Goal: Complete application form: Complete application form

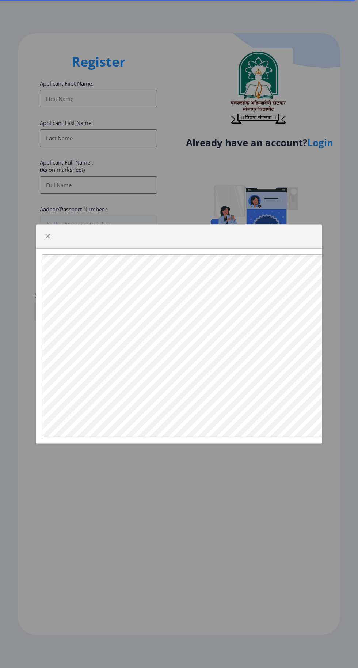
select select
click at [176, 504] on div at bounding box center [179, 334] width 358 height 668
click at [48, 239] on span "button" at bounding box center [48, 237] width 6 height 6
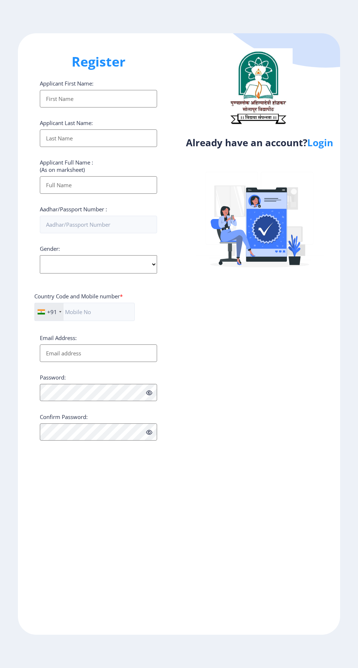
click at [324, 143] on link "Login" at bounding box center [320, 142] width 26 height 13
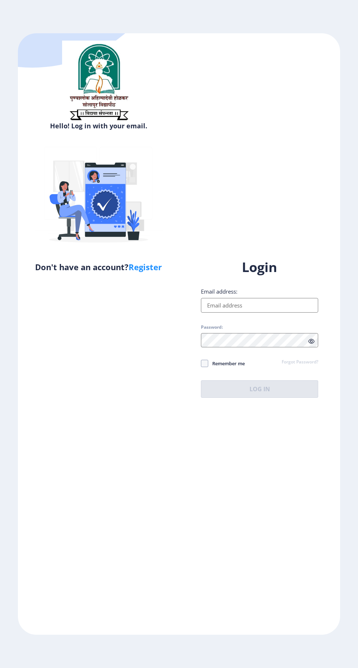
click at [260, 312] on input "Email address:" at bounding box center [259, 305] width 117 height 15
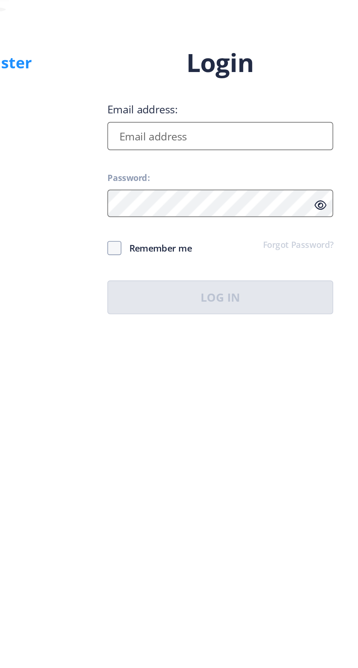
type input "[EMAIL_ADDRESS][DOMAIN_NAME]"
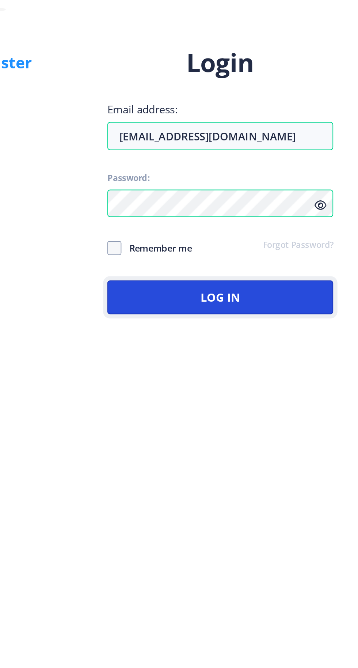
click at [261, 398] on button "Log In" at bounding box center [259, 389] width 117 height 18
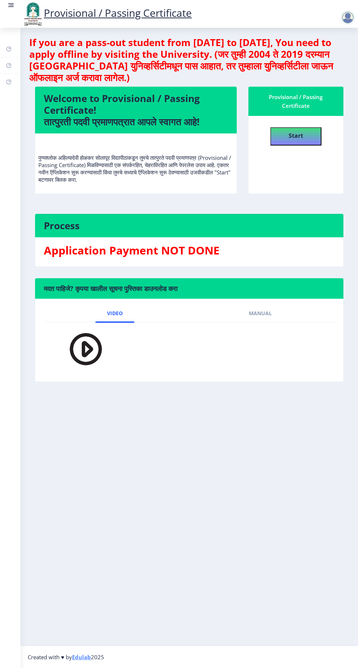
click at [11, 5] on rect at bounding box center [12, 5] width 4 height 1
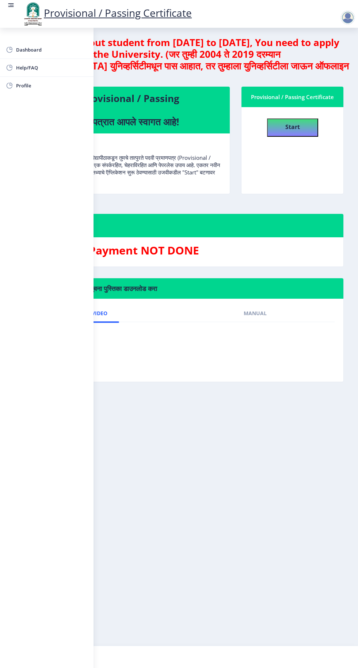
click at [125, 15] on link "Provisional / Passing Certificate" at bounding box center [107, 13] width 170 height 14
click at [295, 129] on b "Start" at bounding box center [292, 127] width 15 height 8
select select
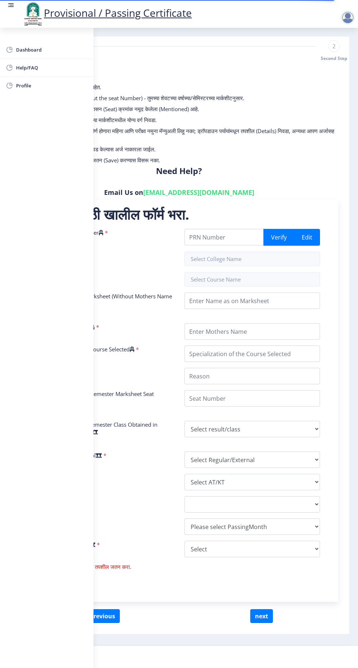
click at [287, 104] on div "सूचना 1. * सह चिन्हांकित फील्ड अनिवार्य आहेत. 2. आसन क्रमांक प्रविष्ट करा (Inpu…" at bounding box center [179, 119] width 330 height 95
click at [216, 425] on select "Select result/class DISTINCTION FIRST CLASS HIGHER SECOND CLASS SECOND CLASS PA…" at bounding box center [253, 429] width 136 height 16
select select "FIRST CLASS"
click at [185, 421] on select "Select result/class DISTINCTION FIRST CLASS HIGHER SECOND CLASS SECOND CLASS PA…" at bounding box center [253, 429] width 136 height 16
click at [180, 73] on div "सूचना 1. * सह चिन्हांकित फील्ड अनिवार्य आहेत. 2. आसन क्रमांक प्रविष्ट करा (Inpu…" at bounding box center [179, 119] width 330 height 95
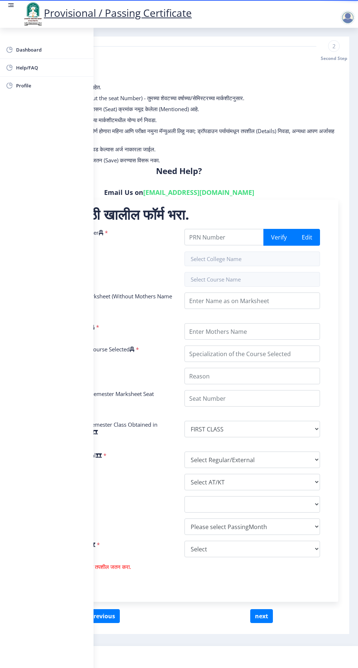
click at [159, 452] on div "Select Regular/External *" at bounding box center [106, 459] width 147 height 16
click at [358, 14] on div at bounding box center [350, 17] width 18 height 15
click at [312, 107] on p "3. तुमच्या मार्कशीट/हॉल तिकिटावर आसन (Seat) क्रमांक नमूद केलेला (Mentioned) आहे." at bounding box center [178, 108] width 311 height 7
click at [31, 47] on span "Dashboard" at bounding box center [52, 49] width 72 height 9
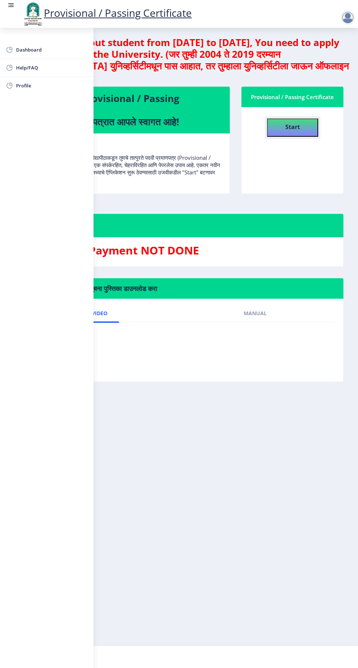
click at [289, 123] on b "Start" at bounding box center [292, 127] width 15 height 8
select select
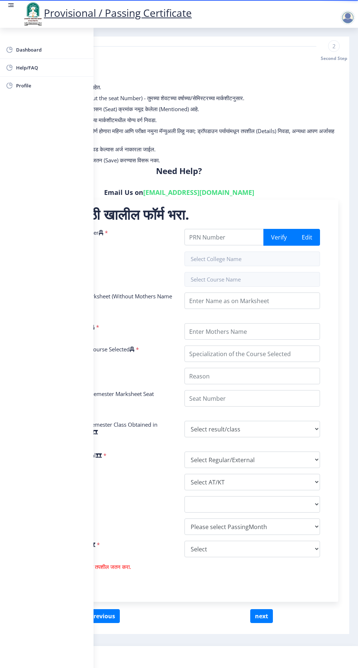
click at [259, 164] on div "सूचना 1. * सह चिन्हांकित फील्ड अनिवार्य आहेत. 2. आसन क्रमांक प्रविष्ट करा (Inpu…" at bounding box center [179, 119] width 330 height 95
click at [45, 49] on span "Dashboard" at bounding box center [52, 49] width 72 height 9
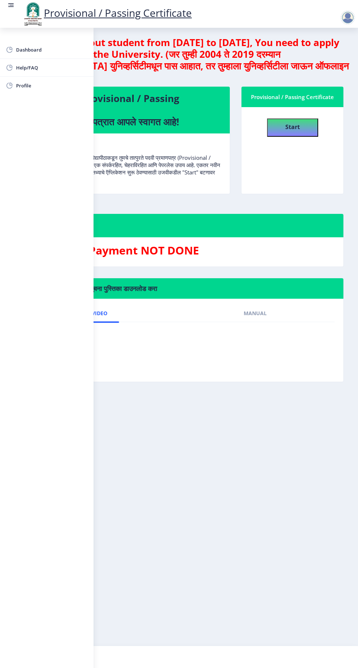
click at [26, 7] on img at bounding box center [33, 13] width 22 height 25
click at [14, 2] on rect at bounding box center [10, 4] width 7 height 7
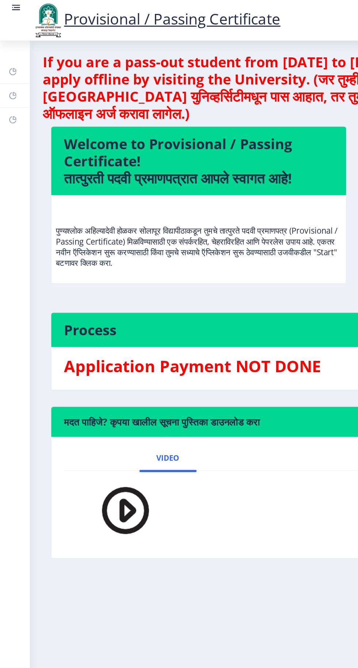
click at [9, 9] on link at bounding box center [10, 13] width 7 height 25
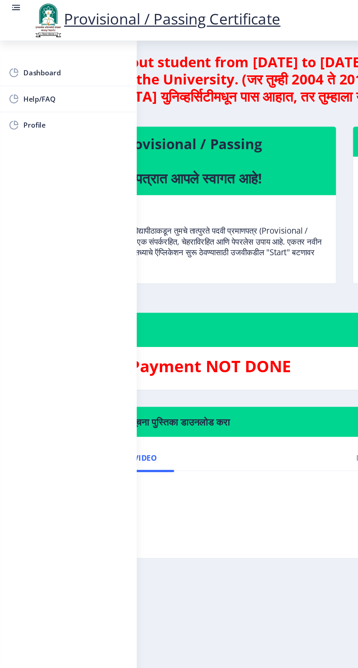
click at [30, 90] on link "Profile" at bounding box center [47, 86] width 94 height 18
select select
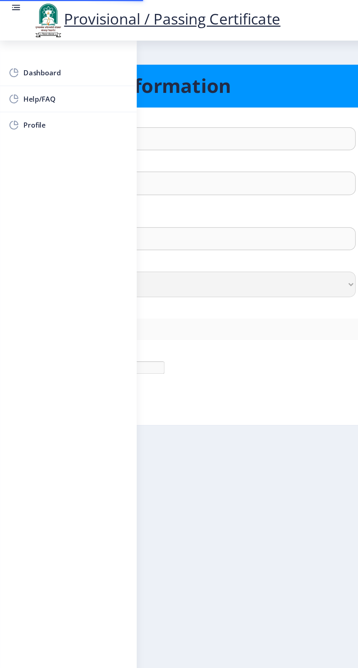
type input "[PERSON_NAME]"
type input "Jadhav"
type input "[PERSON_NAME]"
select select "[DEMOGRAPHIC_DATA]"
type input "[EMAIL_ADDRESS][DOMAIN_NAME]"
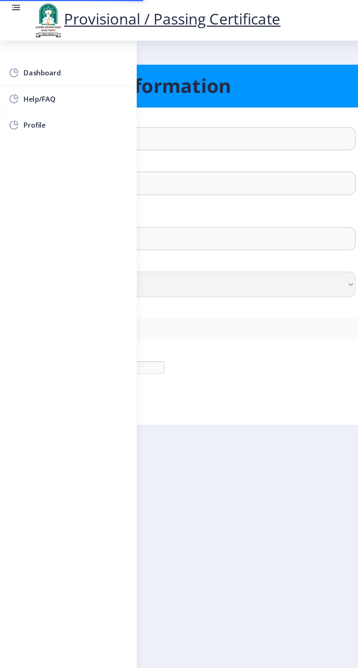
type input "9552146110"
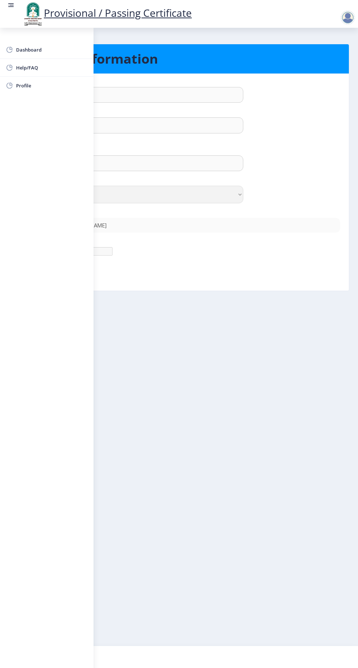
click at [119, 16] on link "Provisional / Passing Certificate" at bounding box center [107, 13] width 170 height 14
click at [68, 16] on link "Provisional / Passing Certificate" at bounding box center [107, 13] width 170 height 14
click at [352, 19] on div at bounding box center [348, 17] width 15 height 15
click at [334, 65] on link "Log out" at bounding box center [329, 57] width 58 height 18
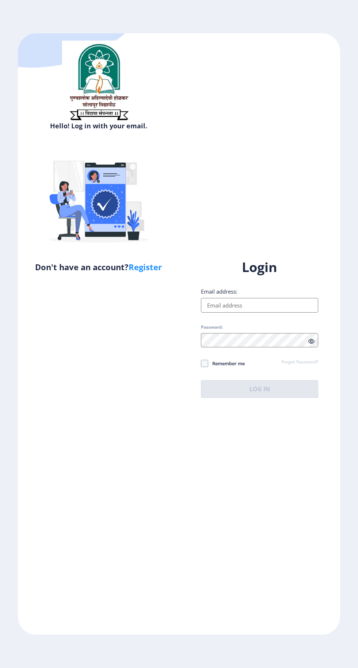
click at [246, 312] on input "Email address:" at bounding box center [259, 305] width 117 height 15
type input "[EMAIL_ADDRESS][DOMAIN_NAME]"
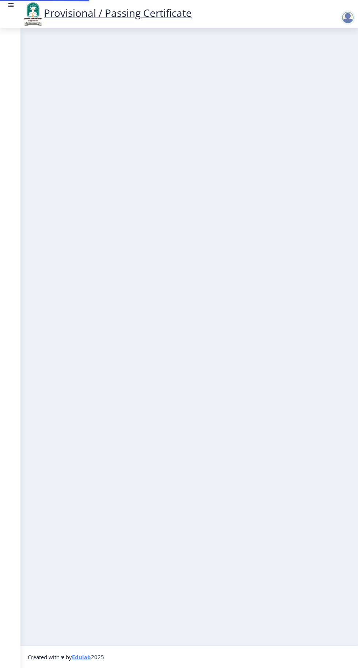
click at [262, 438] on nb-layout-column at bounding box center [189, 337] width 338 height 618
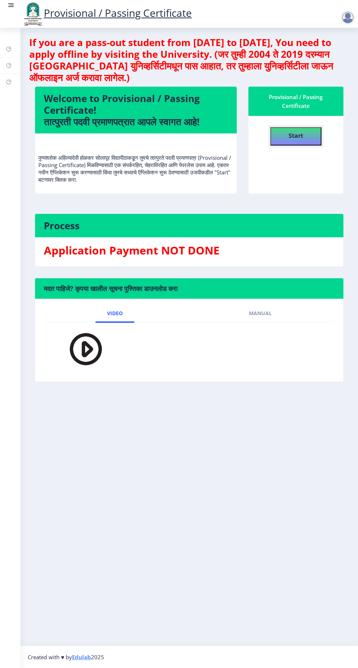
click at [296, 135] on b "Start" at bounding box center [296, 136] width 15 height 8
select select
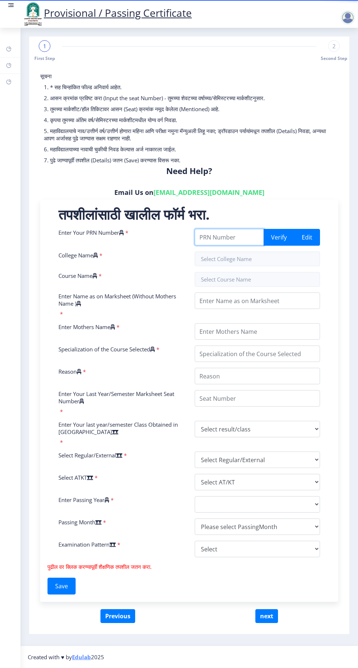
click at [220, 239] on input "Enter Your PRN Number" at bounding box center [229, 237] width 69 height 16
type input "2011032500237922"
click at [280, 236] on button "Verify" at bounding box center [278, 237] width 31 height 17
click at [276, 239] on button "Verify" at bounding box center [278, 237] width 31 height 17
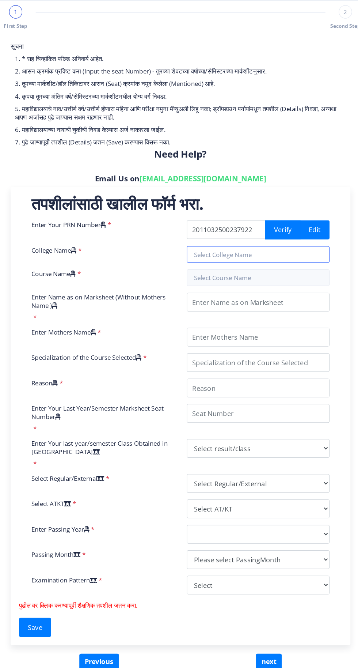
click at [230, 260] on input "text" at bounding box center [257, 258] width 125 height 15
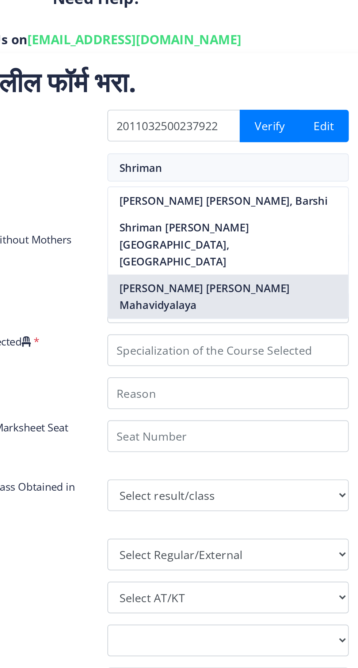
click at [214, 318] on nb-option "Shriman Bhausaheb Zadbuke Mahavidyalaya" at bounding box center [257, 325] width 125 height 23
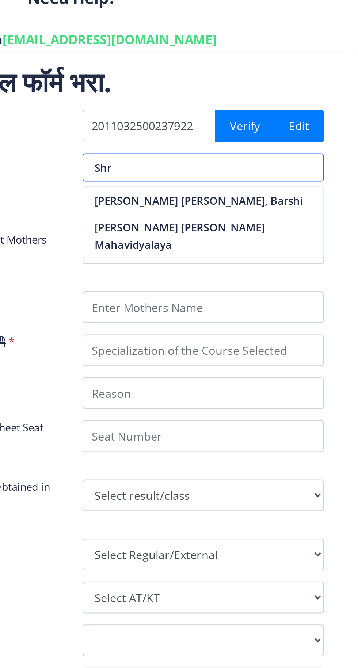
type input "S"
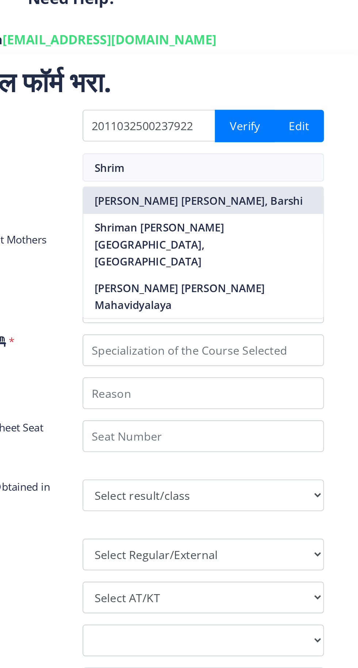
click at [259, 283] on nb-option "Shriman Bhausaheb Zadbuke Mahavidylaya, Barshi" at bounding box center [257, 276] width 125 height 14
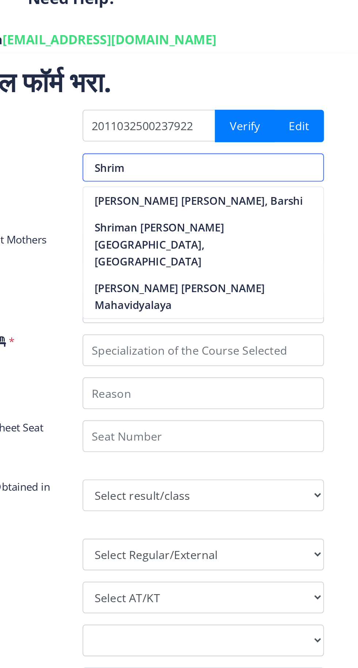
type input "Shriman Bhausaheb Zadbuke Mahavidylaya, Barshi"
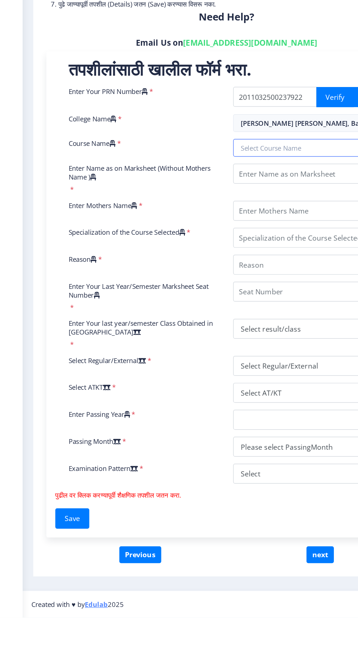
click at [235, 280] on input "text" at bounding box center [257, 279] width 125 height 15
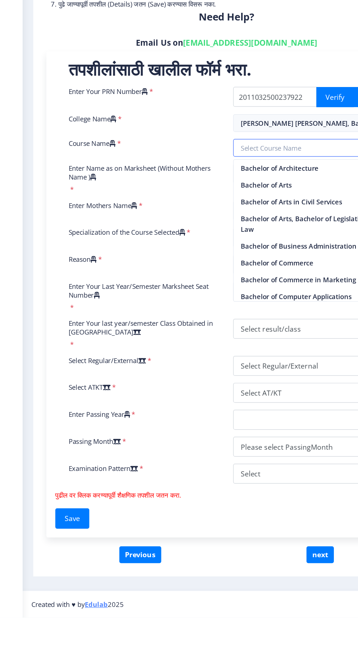
scroll to position [0, 0]
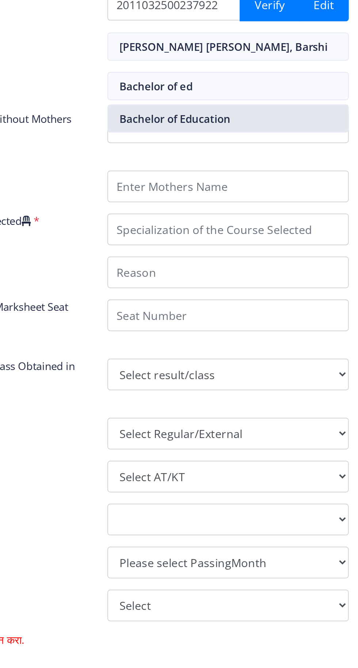
click at [252, 296] on nb-option "Bachelor of Education" at bounding box center [257, 296] width 125 height 14
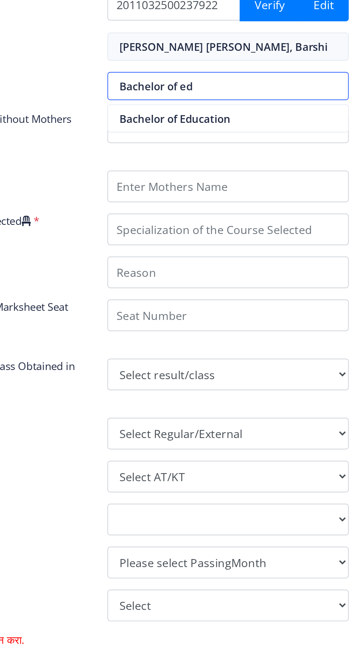
type input "Bachelor of Education"
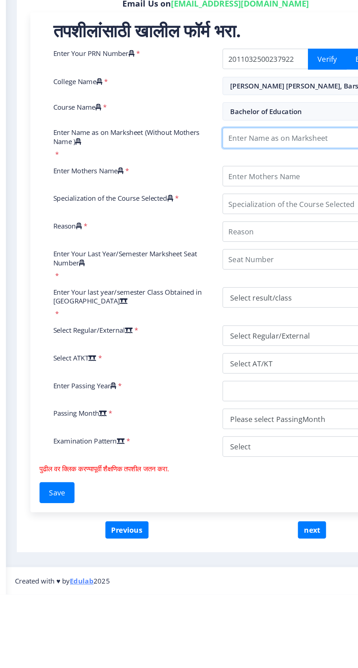
click at [230, 301] on input "Enter Name as on Marksheet (Without Mothers Name )" at bounding box center [257, 300] width 125 height 16
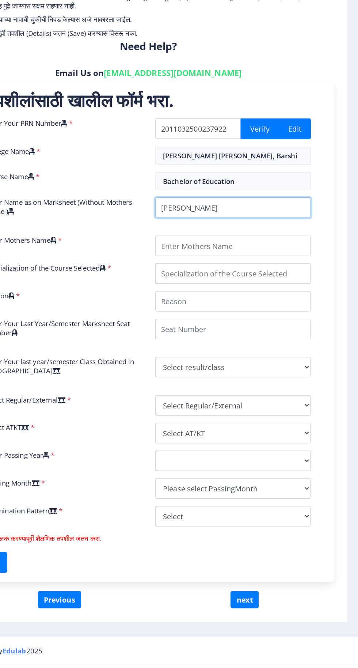
type input "Jadhav shaila Shivaji"
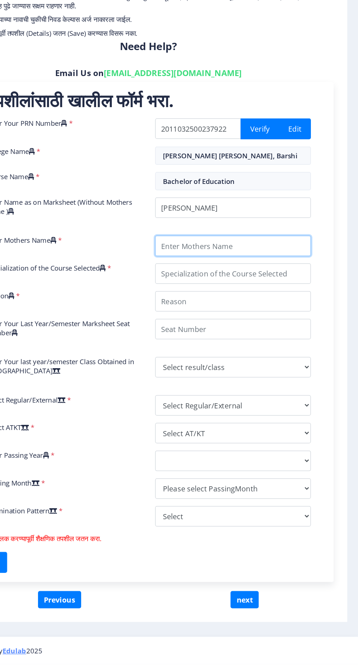
click at [243, 331] on input "Enter Mothers Name" at bounding box center [257, 331] width 125 height 16
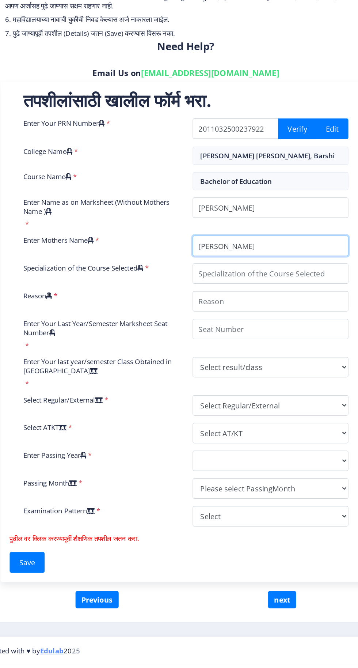
type input "Sangeeta"
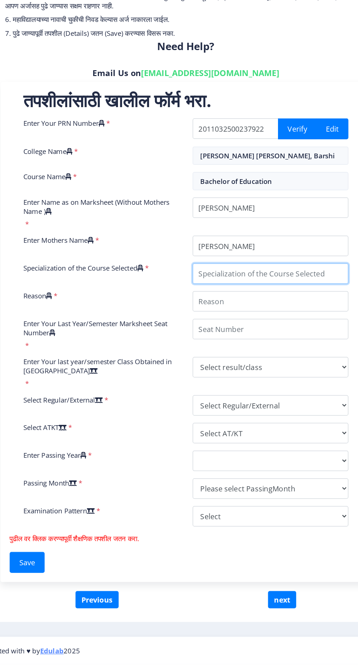
click at [230, 354] on input "Specialization of the Course Selected" at bounding box center [257, 353] width 125 height 16
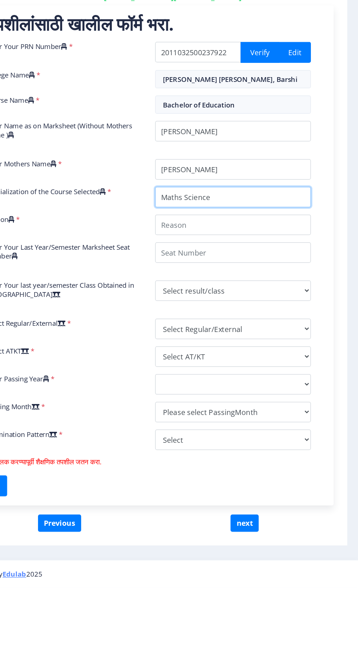
type input "Maths Science"
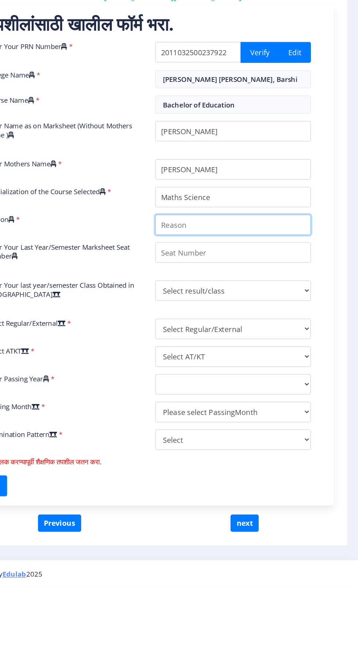
click at [224, 377] on input "Reason" at bounding box center [257, 376] width 125 height 16
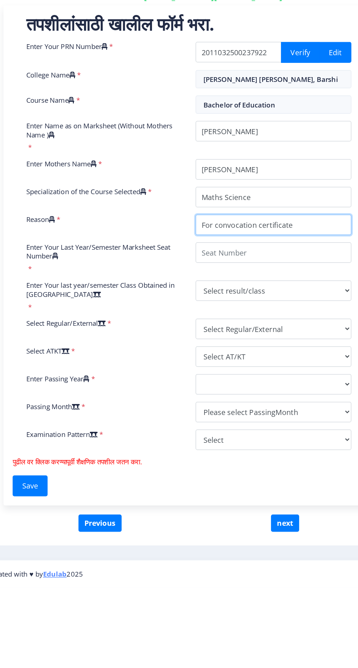
type input "For convocation certificate"
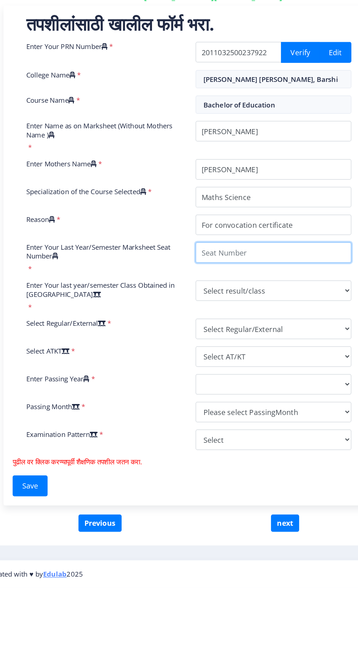
click at [230, 398] on input "Enter Your Last Year/Semester Marksheet Seat Number" at bounding box center [257, 398] width 125 height 16
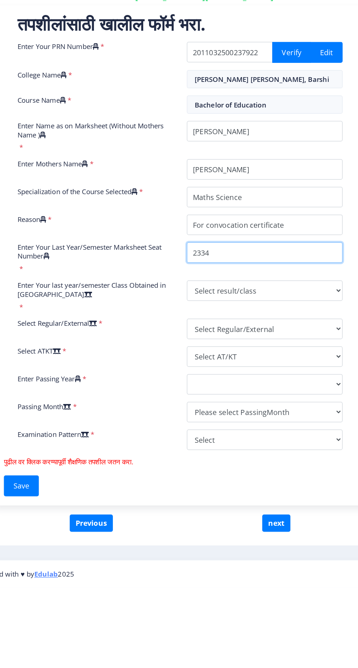
type input "2334"
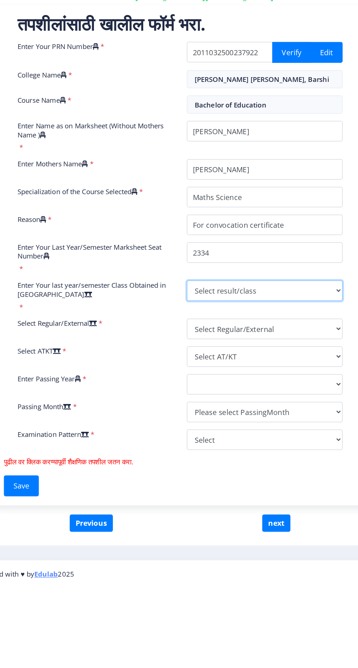
click at [222, 426] on select "Select result/class DISTINCTION FIRST CLASS HIGHER SECOND CLASS SECOND CLASS PA…" at bounding box center [257, 429] width 125 height 16
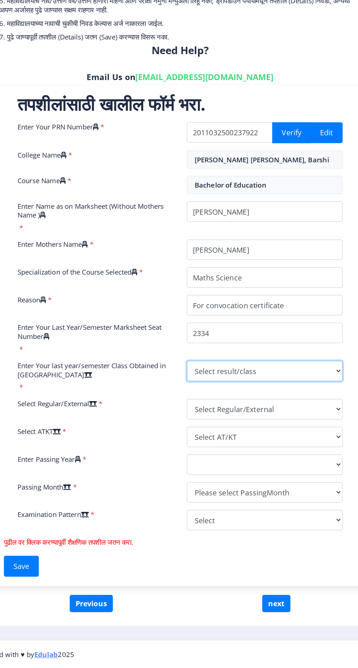
select select "FIRST CLASS"
click at [195, 421] on select "Select result/class DISTINCTION FIRST CLASS HIGHER SECOND CLASS SECOND CLASS PA…" at bounding box center [257, 429] width 125 height 16
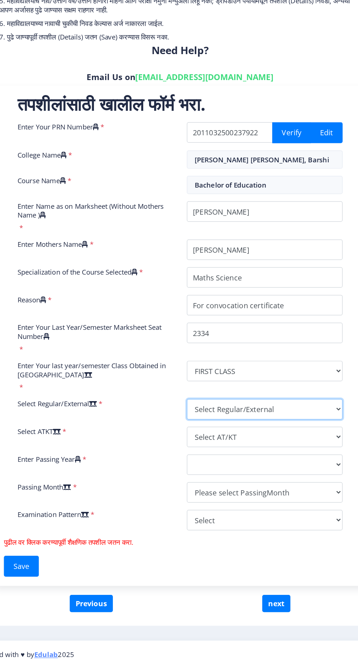
click at [218, 460] on select "Select Regular/External Regular External Special" at bounding box center [257, 459] width 125 height 16
select select "Regular"
click at [195, 451] on select "Select Regular/External Regular External Special" at bounding box center [257, 459] width 125 height 16
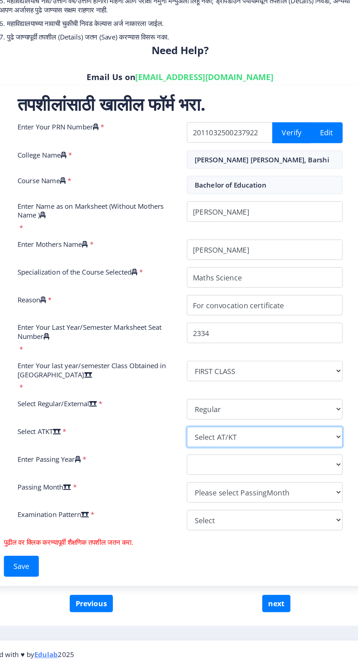
click at [308, 482] on select "Select AT/KT None ATKT" at bounding box center [257, 482] width 125 height 16
select select "None"
click at [195, 474] on select "Select AT/KT None ATKT" at bounding box center [257, 482] width 125 height 16
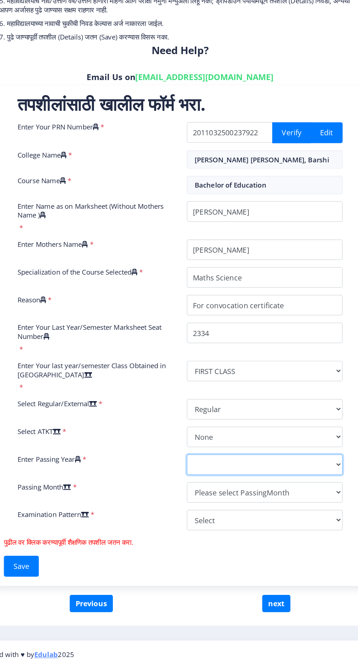
click at [230, 502] on select "2025 2024 2023 2022 2021 2020 2019 2018 2017 2016 2015 2014 2013 2012 2011 2010…" at bounding box center [257, 504] width 125 height 16
select select "2012"
click at [195, 496] on select "2025 2024 2023 2022 2021 2020 2019 2018 2017 2016 2015 2014 2013 2012 2011 2010…" at bounding box center [257, 504] width 125 height 16
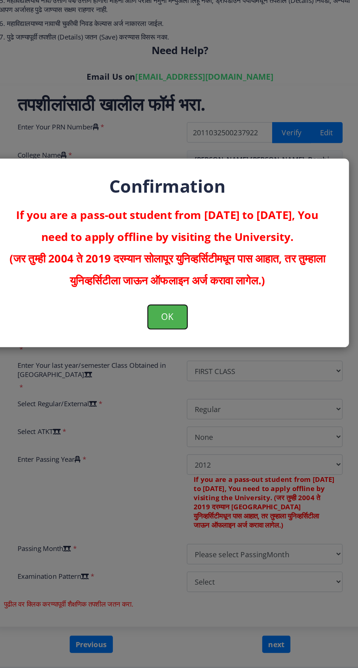
click at [180, 394] on button "OK" at bounding box center [179, 385] width 32 height 19
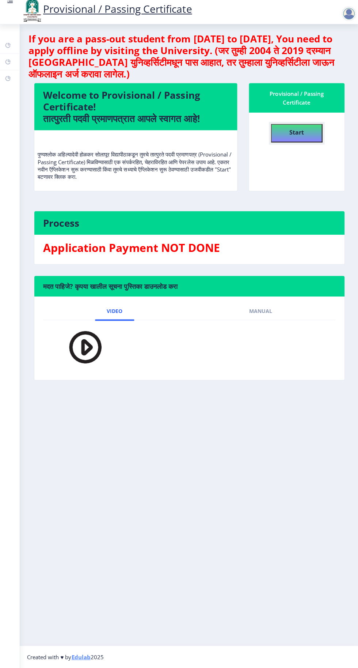
click at [297, 139] on b "Start" at bounding box center [296, 136] width 15 height 8
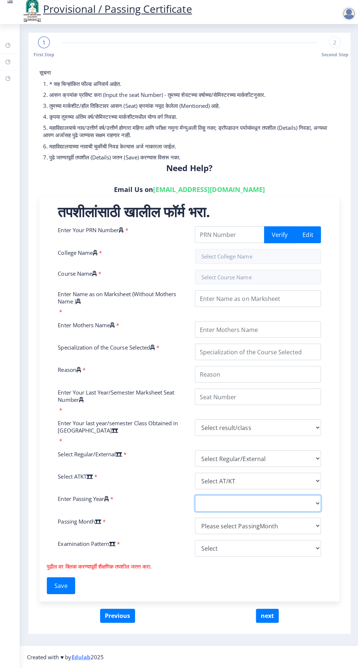
click at [247, 503] on select "2025 2024 2023 2022 2021 2020 2019 2018 2017 2016 2015 2014 2013 2012 2011 2010…" at bounding box center [257, 504] width 125 height 16
select select "2012"
click at [195, 496] on select "2025 2024 2023 2022 2021 2020 2019 2018 2017 2016 2015 2014 2013 2012 2011 2010…" at bounding box center [257, 504] width 125 height 16
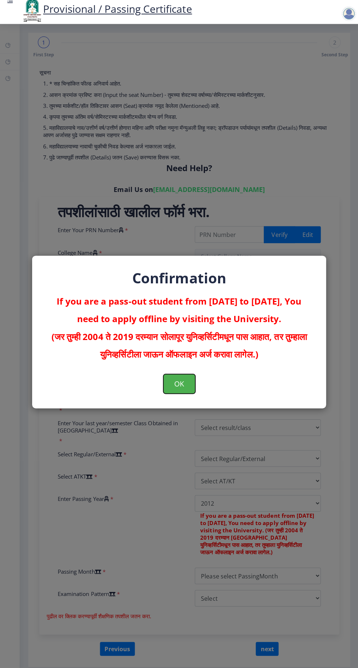
click at [179, 386] on button "OK" at bounding box center [179, 385] width 32 height 19
